Goal: Information Seeking & Learning: Find contact information

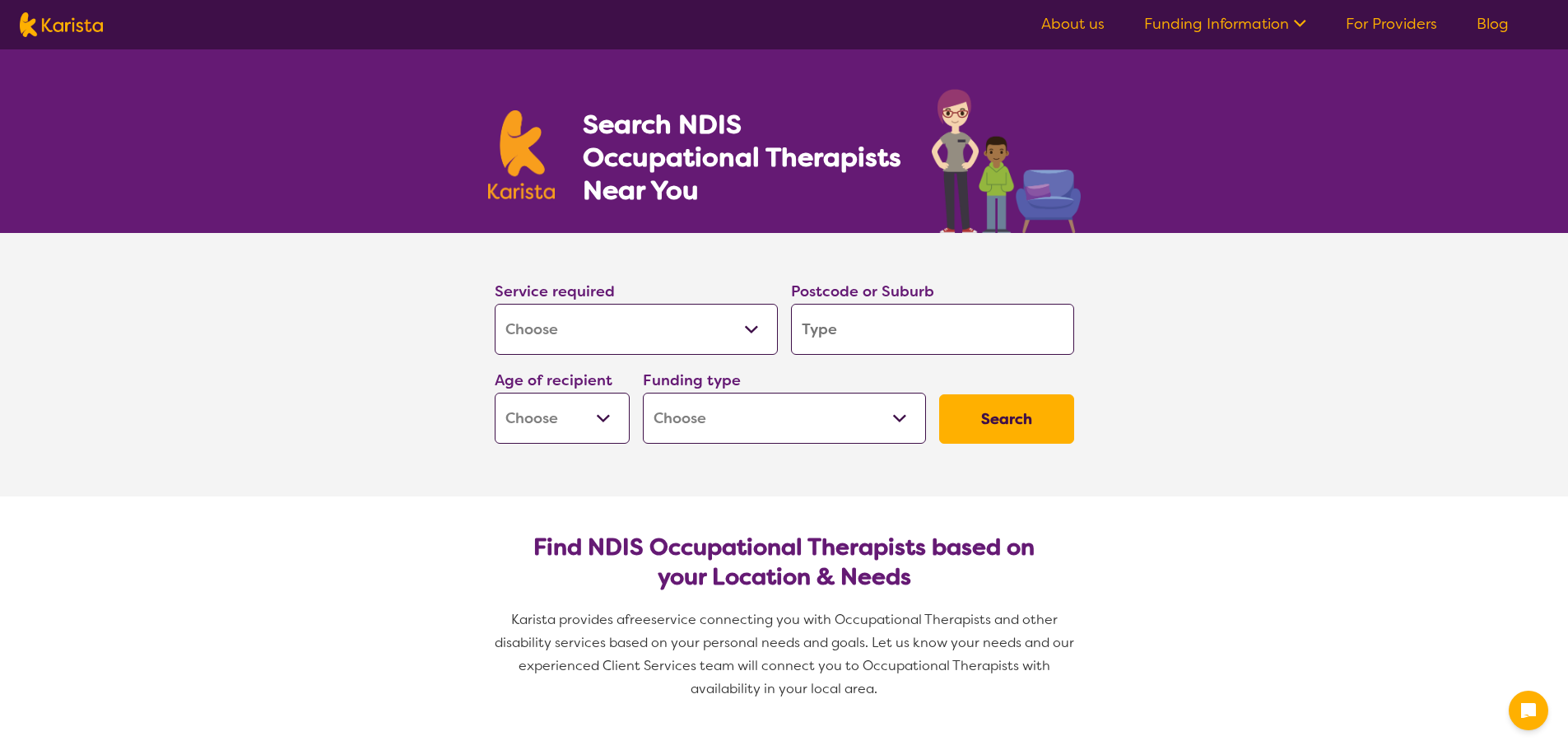
select select "[MEDICAL_DATA]"
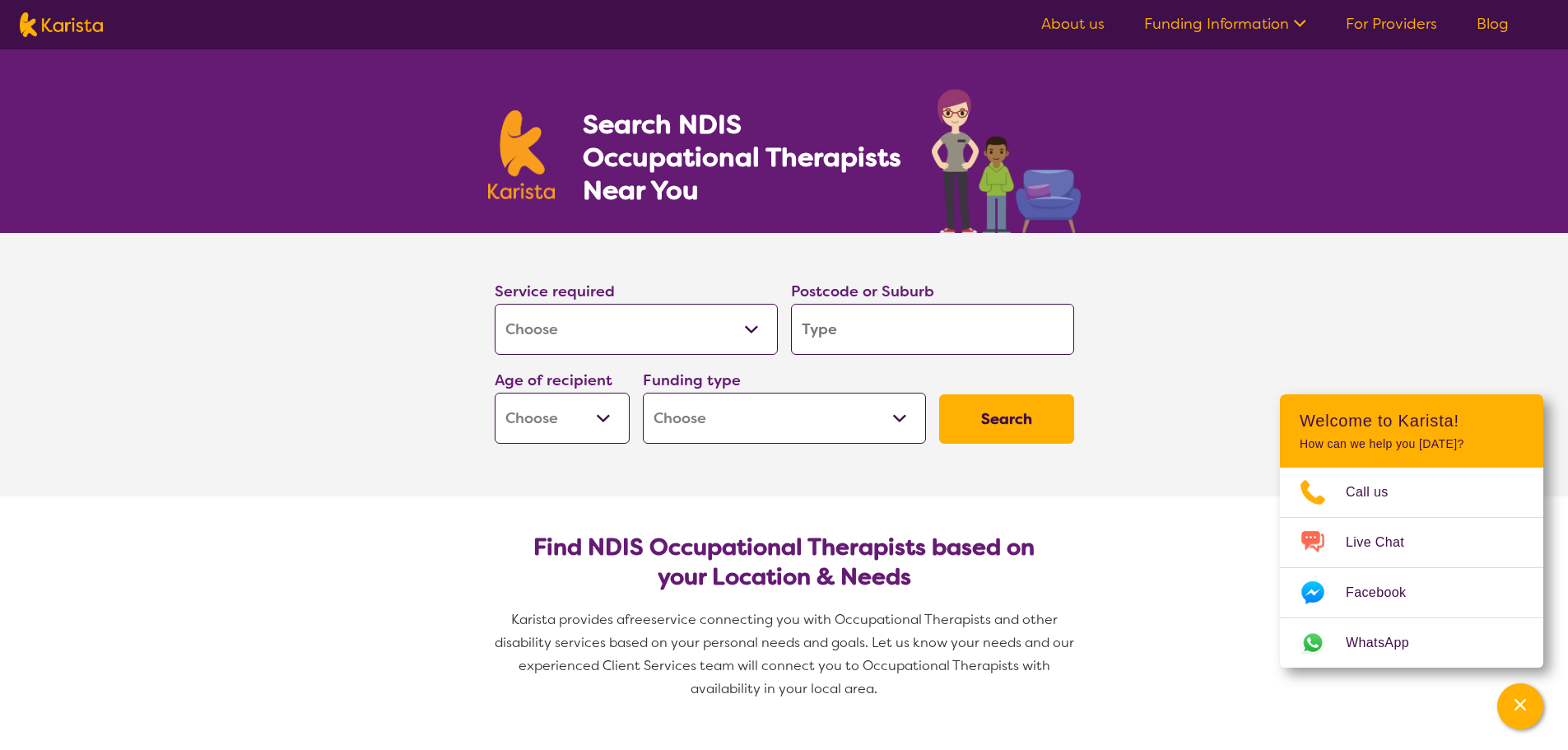
click at [826, 333] on input "search" at bounding box center [932, 329] width 283 height 51
click at [750, 322] on select "Allied Health Assistant Assessment ([MEDICAL_DATA] or [MEDICAL_DATA]) Behaviour…" at bounding box center [636, 329] width 283 height 51
click at [844, 328] on input "search" at bounding box center [932, 329] width 283 height 51
type input "5"
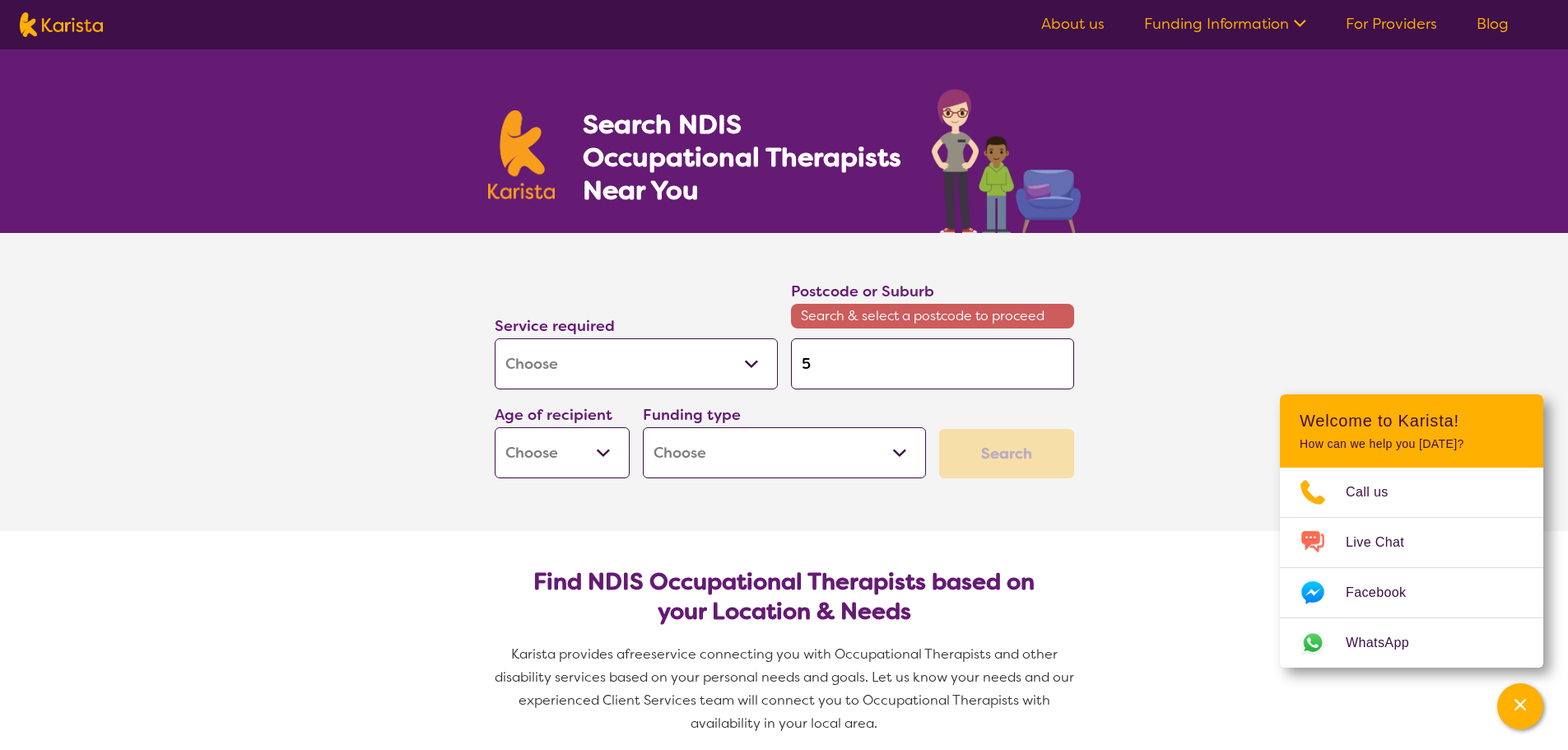
type input "51"
type input "512"
type input "5125"
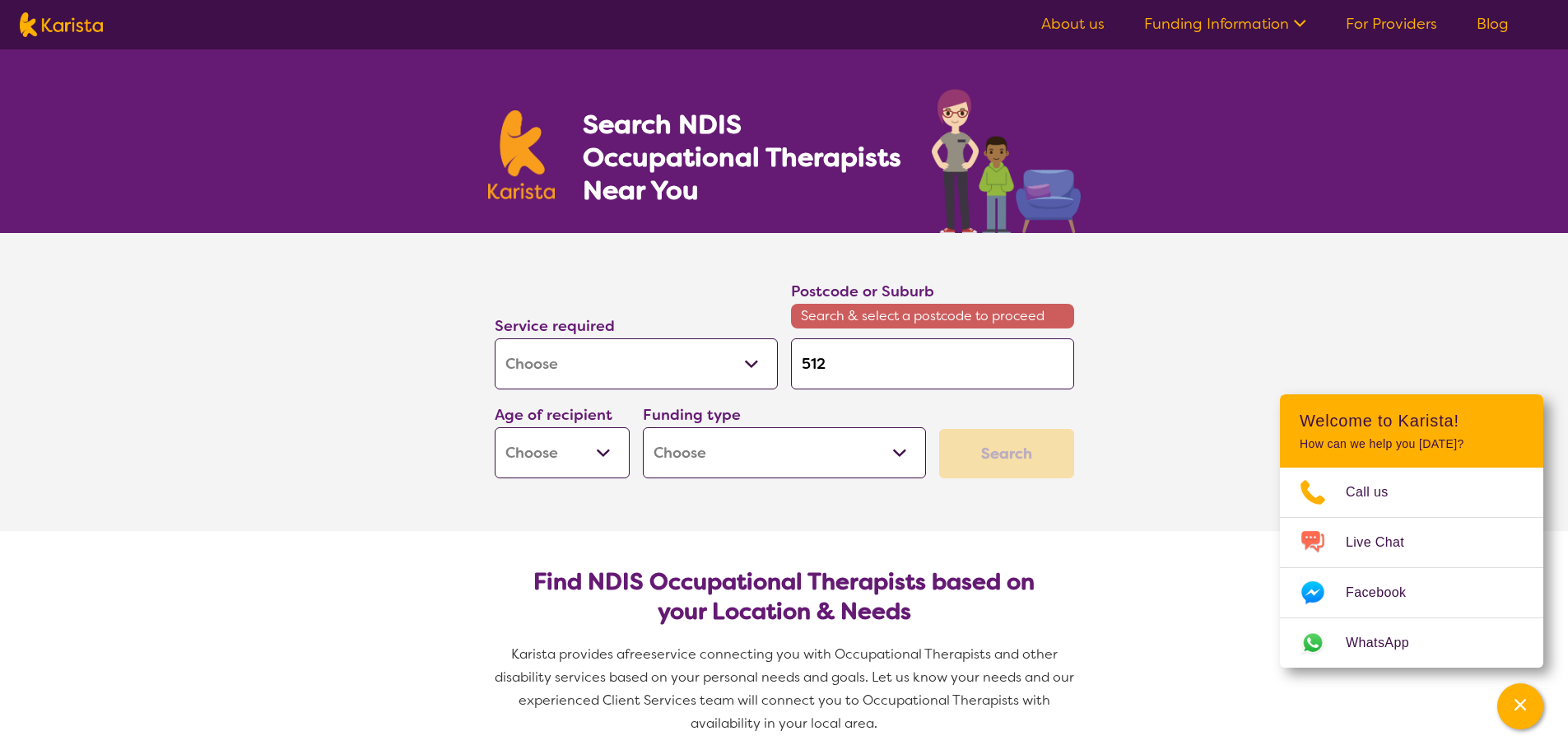
type input "5125"
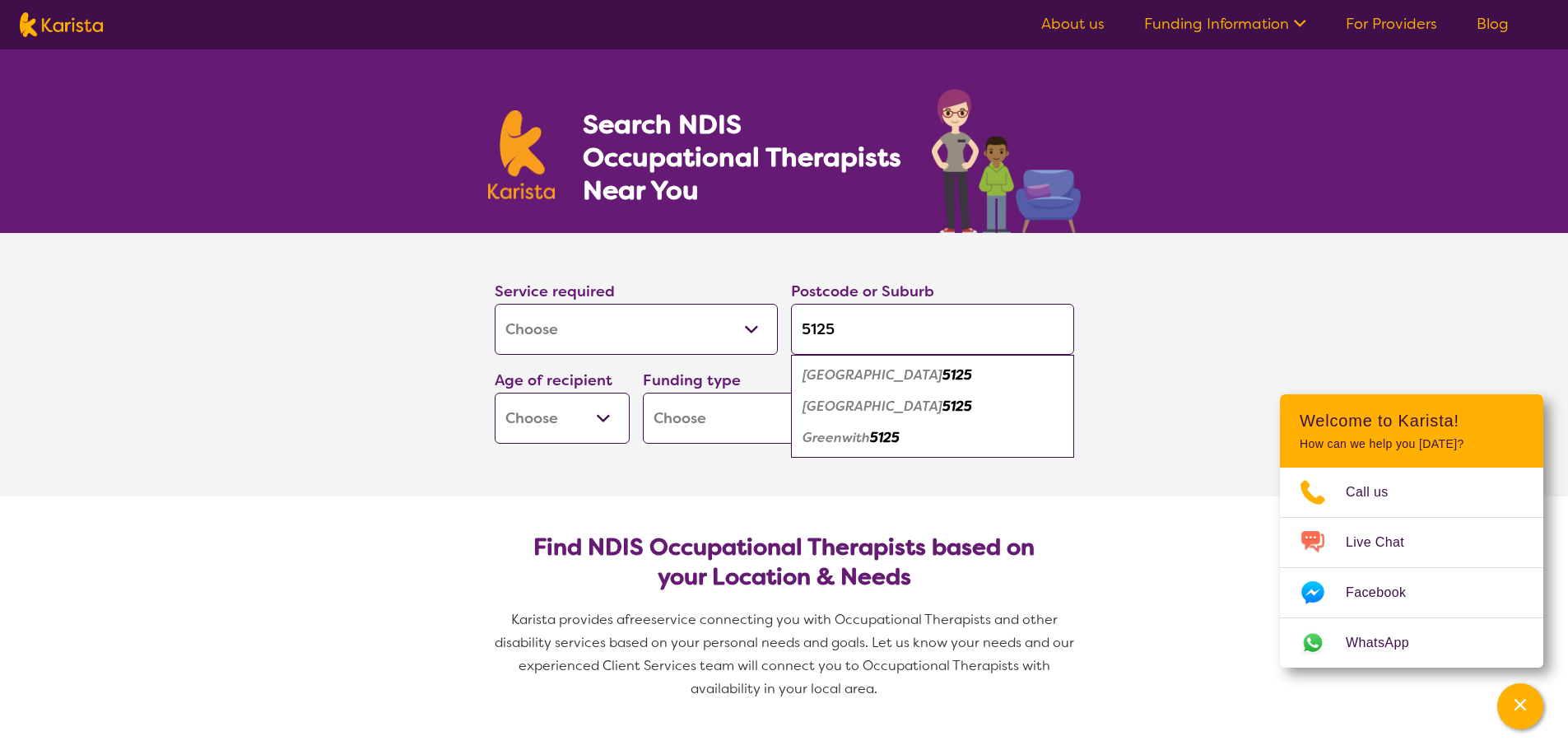
type input "5125"
click at [858, 434] on em "Greenwith" at bounding box center [835, 437] width 67 height 17
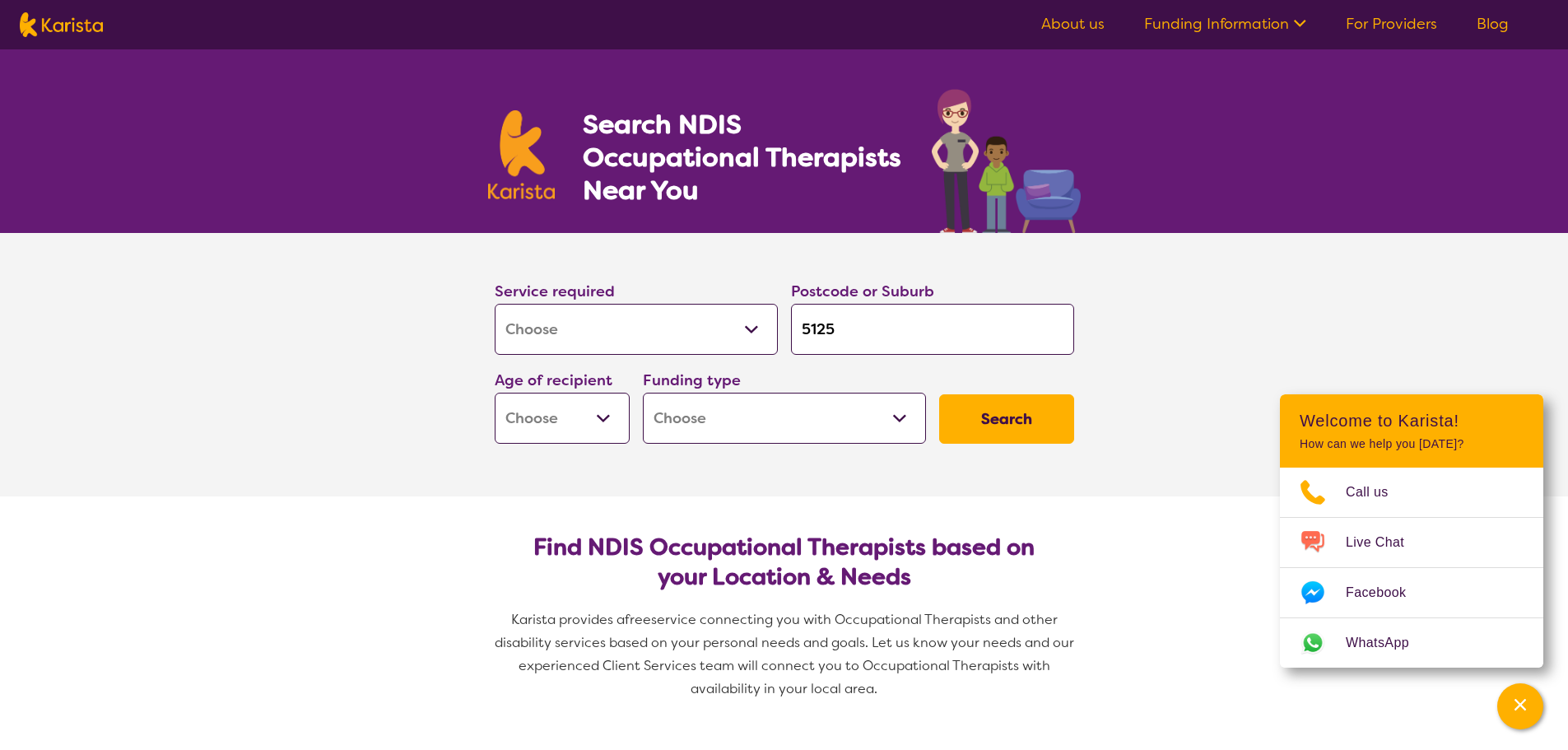
click at [612, 420] on select "Early Childhood - 0 to 9 Child - 10 to 11 Adolescent - 12 to 17 Adult - 18 to 6…" at bounding box center [562, 418] width 135 height 51
select select "AD"
click at [495, 393] on select "Early Childhood - 0 to 9 Child - 10 to 11 Adolescent - 12 to 17 Adult - 18 to 6…" at bounding box center [562, 418] width 135 height 51
select select "AD"
click at [889, 419] on select "Home Care Package (HCP) National Disability Insurance Scheme (NDIS) I don't know" at bounding box center [784, 418] width 283 height 51
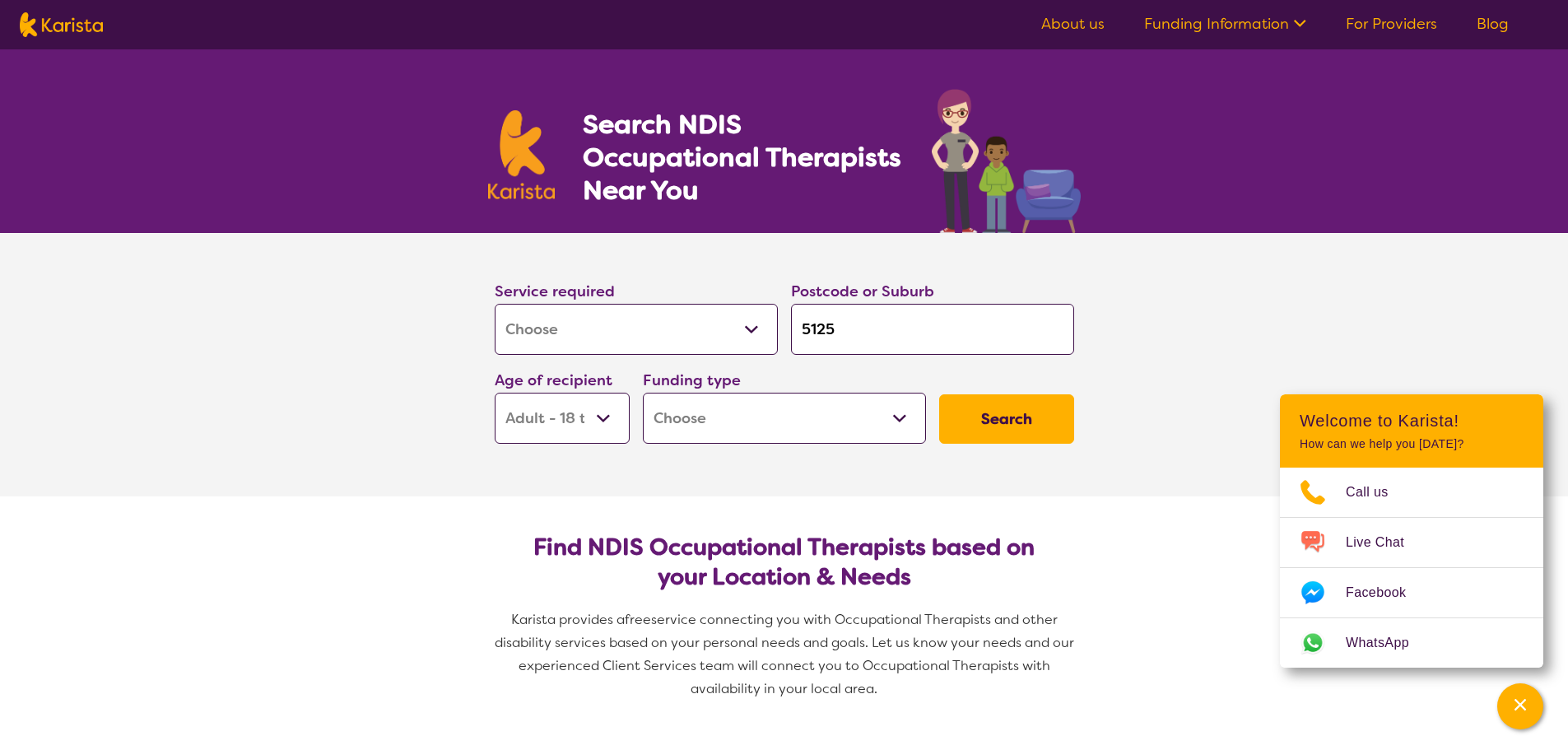
select select "NDIS"
click at [643, 393] on select "Home Care Package (HCP) National Disability Insurance Scheme (NDIS) I don't know" at bounding box center [784, 418] width 283 height 51
select select "NDIS"
click at [981, 422] on button "Search" at bounding box center [1007, 419] width 135 height 49
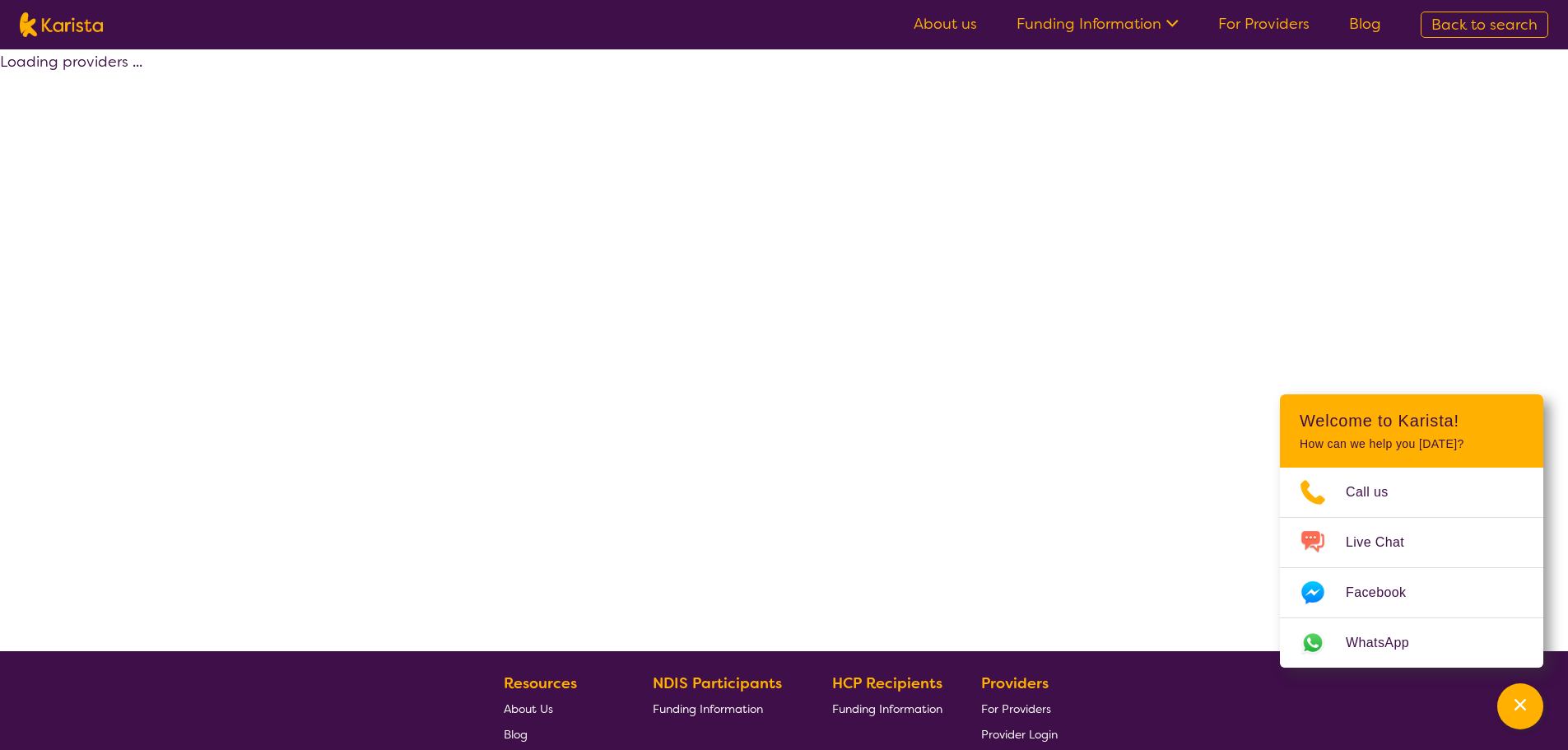
select select "by_score"
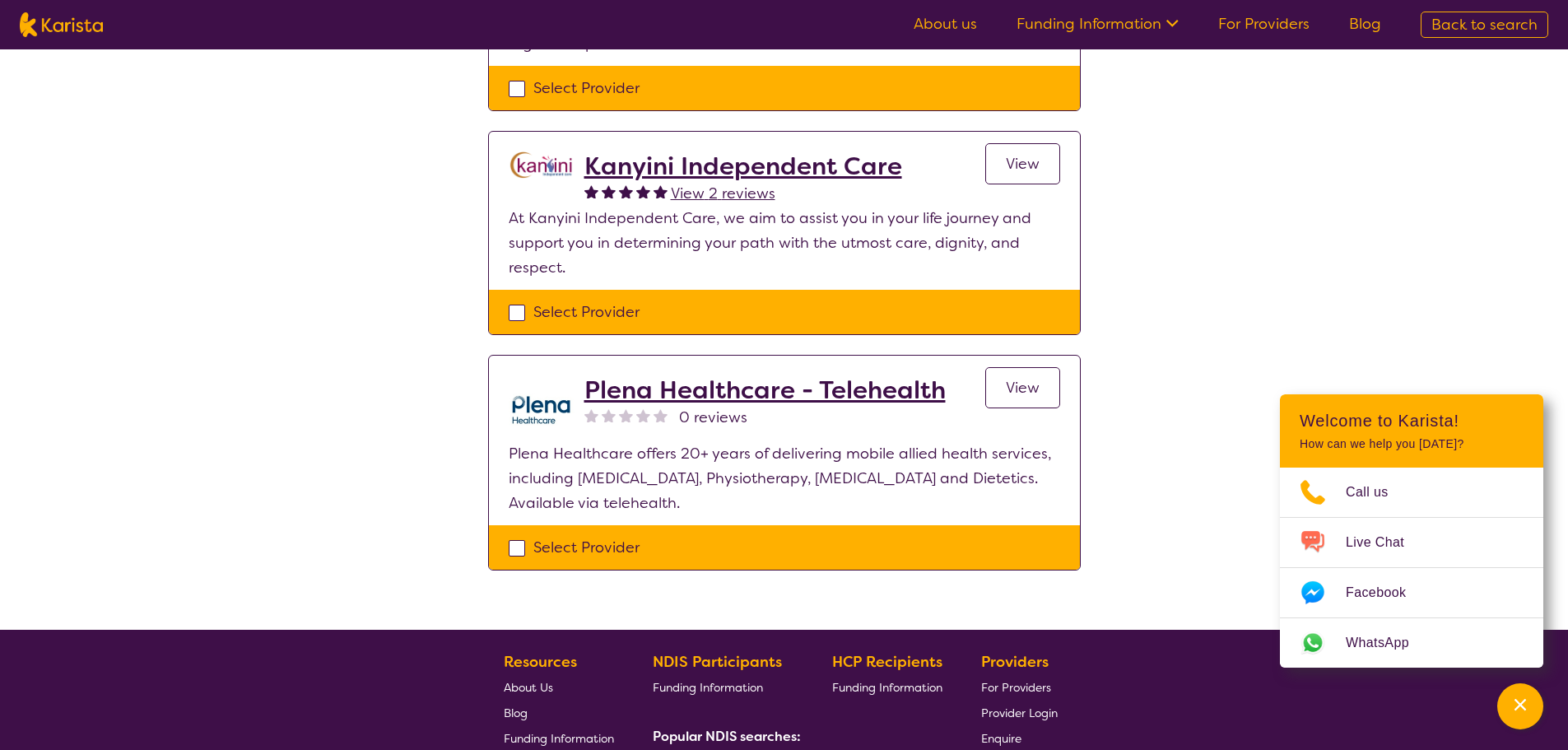
scroll to position [659, 0]
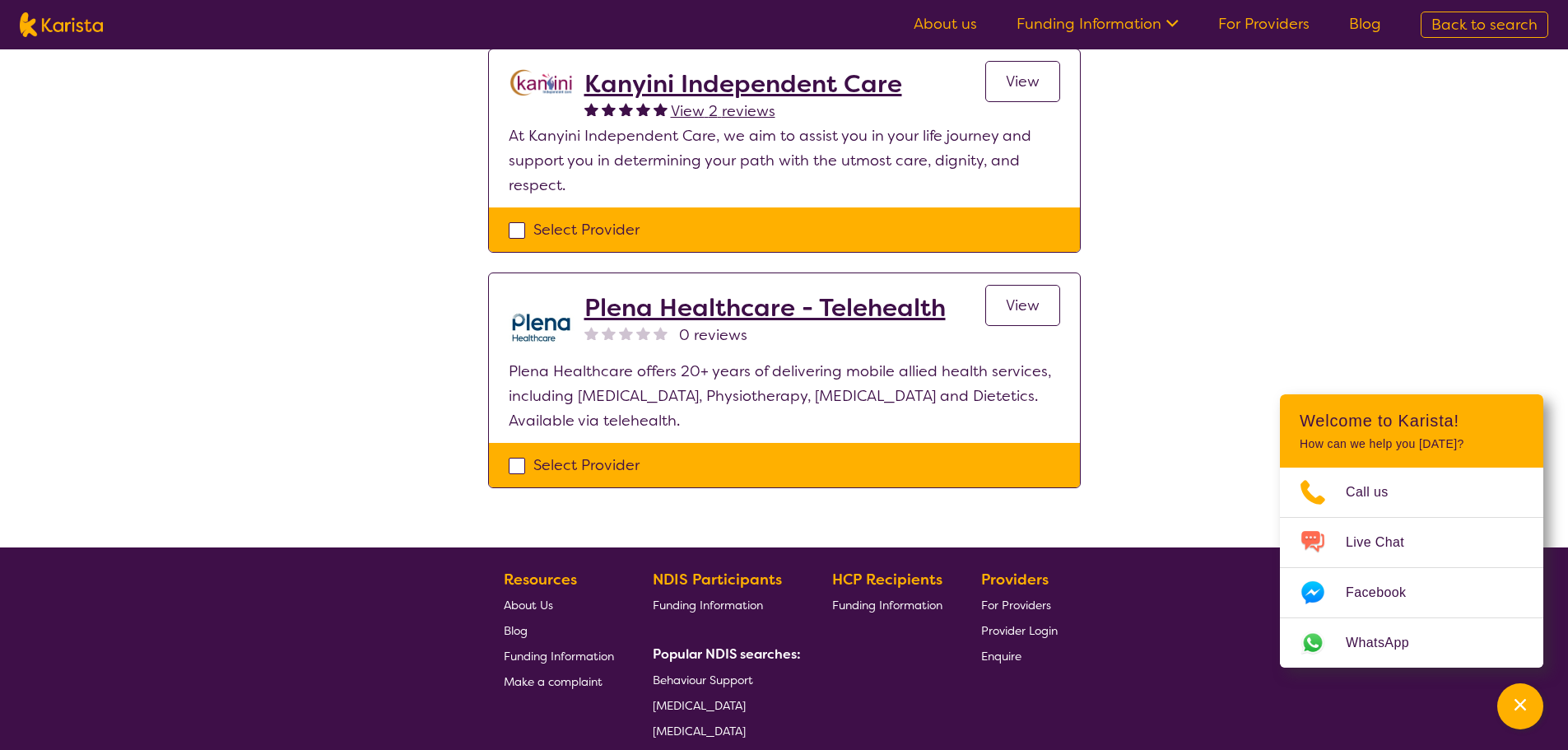
click at [865, 293] on h2 "Plena Healthcare - Telehealth" at bounding box center [765, 308] width 361 height 30
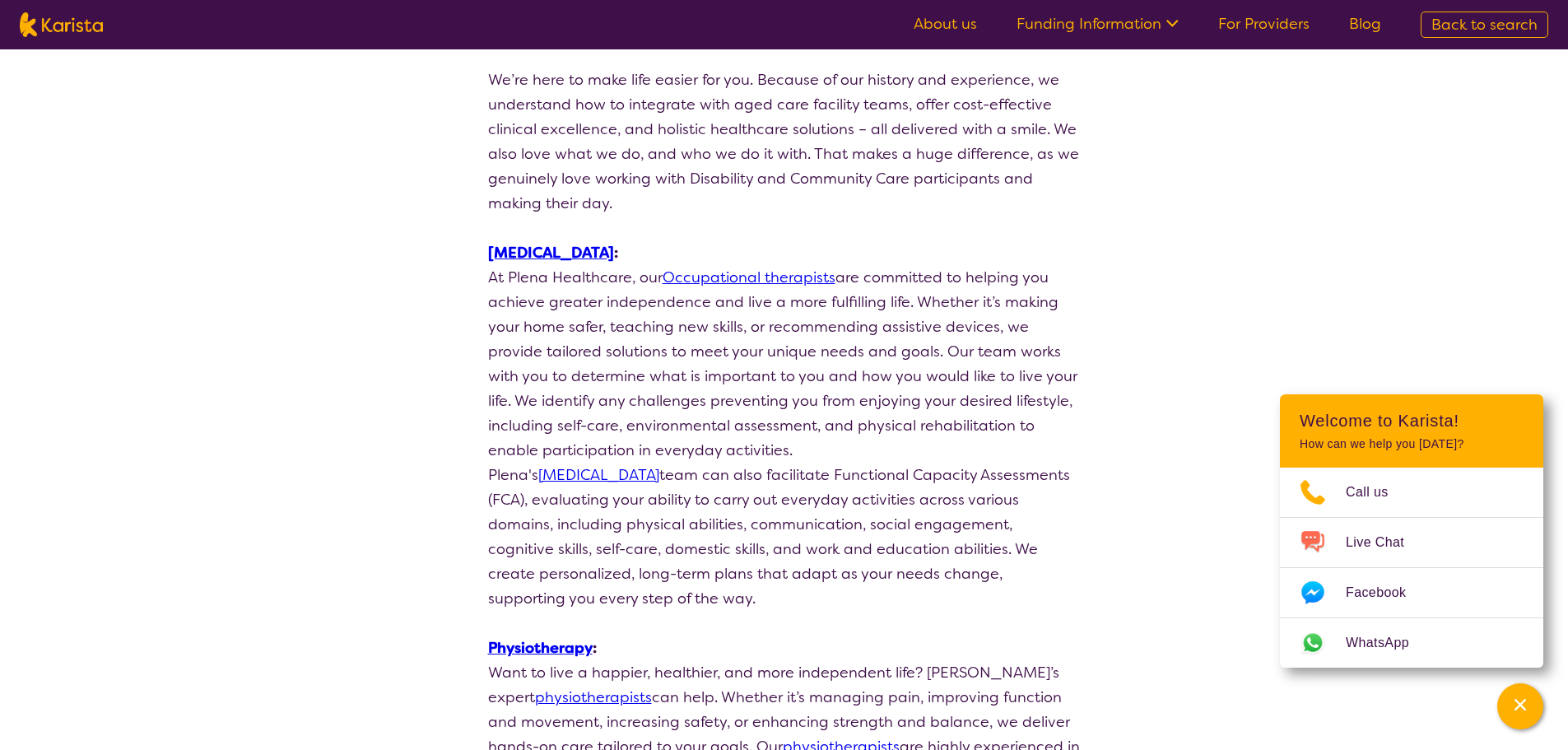
scroll to position [411, 0]
